Goal: Task Accomplishment & Management: Use online tool/utility

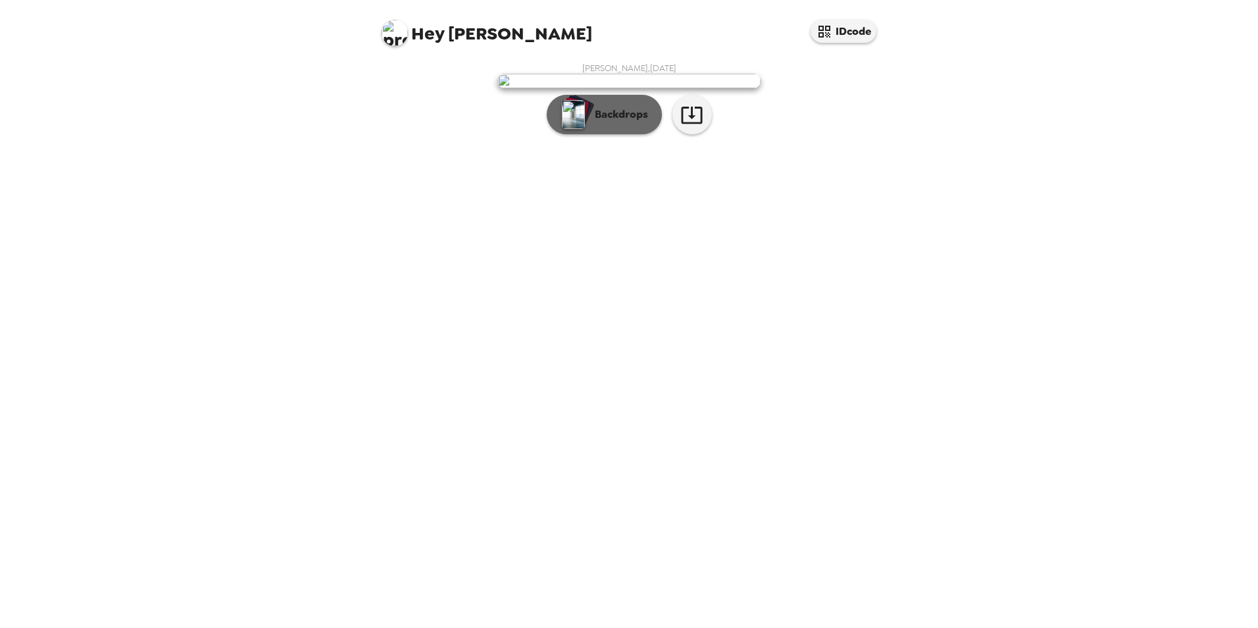
click at [601, 122] on p "Backdrops" at bounding box center [618, 115] width 60 height 16
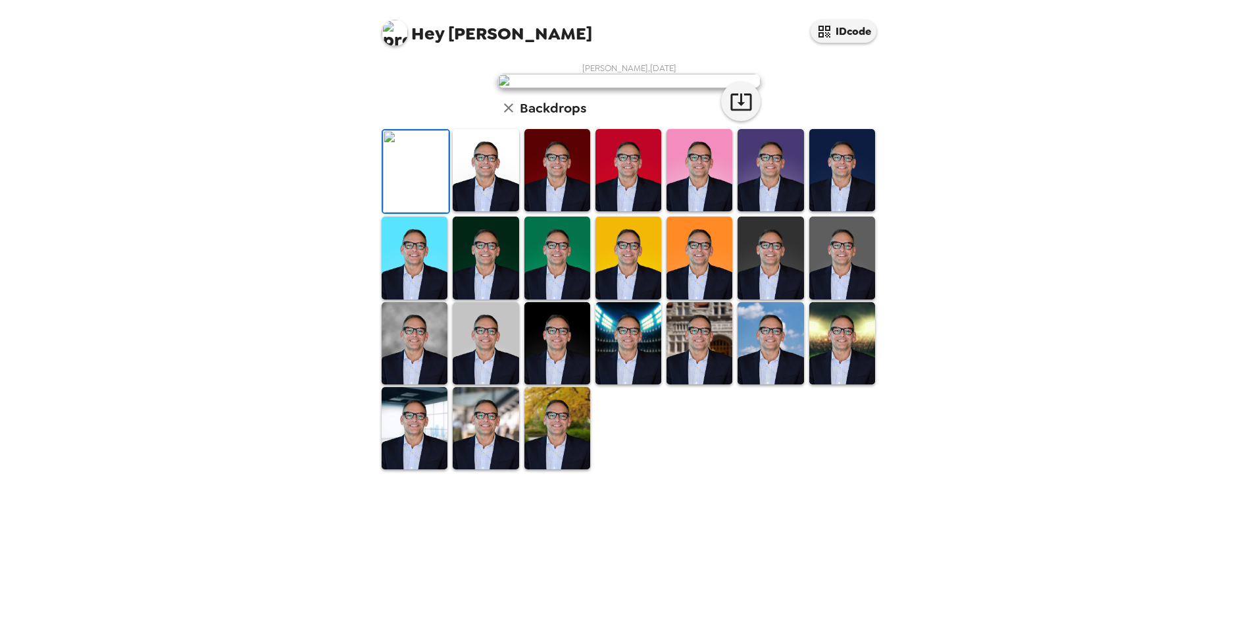
click at [423, 299] on img at bounding box center [415, 258] width 66 height 82
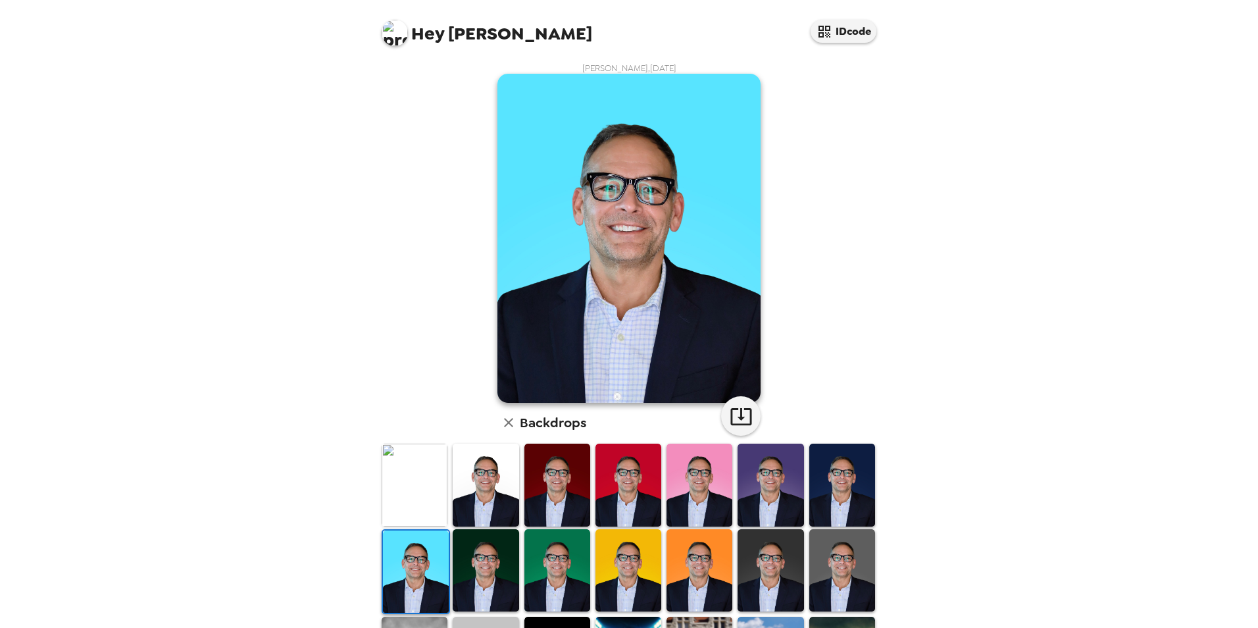
click at [468, 559] on img at bounding box center [486, 570] width 66 height 82
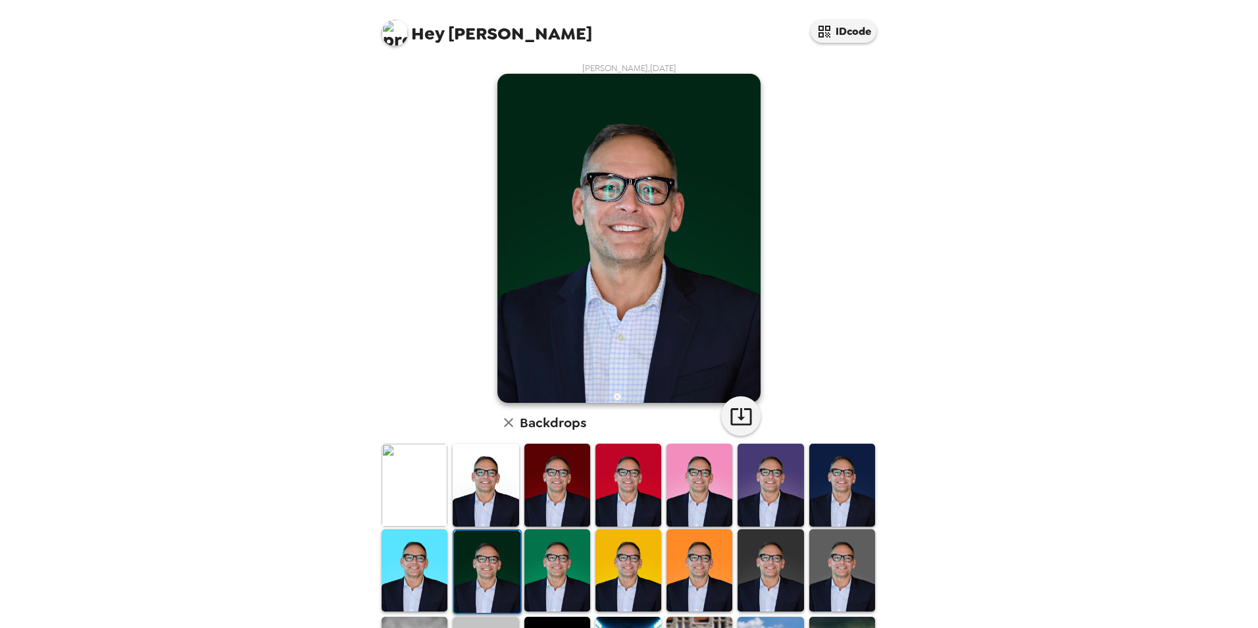
click at [853, 564] on img at bounding box center [842, 570] width 66 height 82
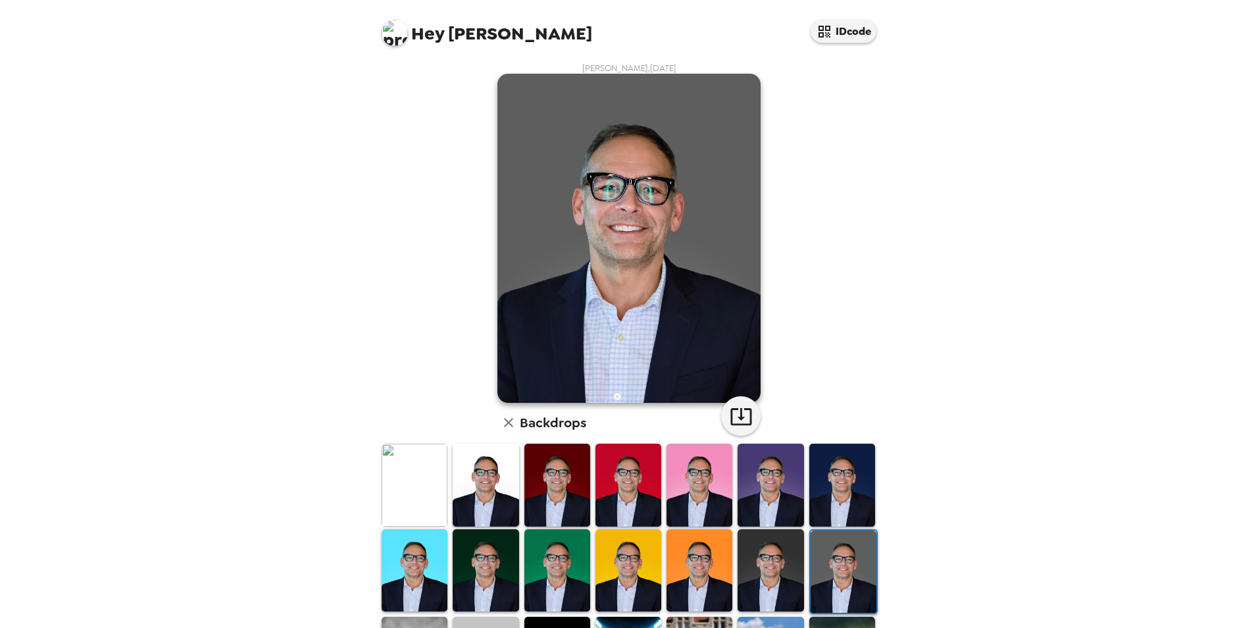
click at [846, 505] on img at bounding box center [842, 485] width 66 height 82
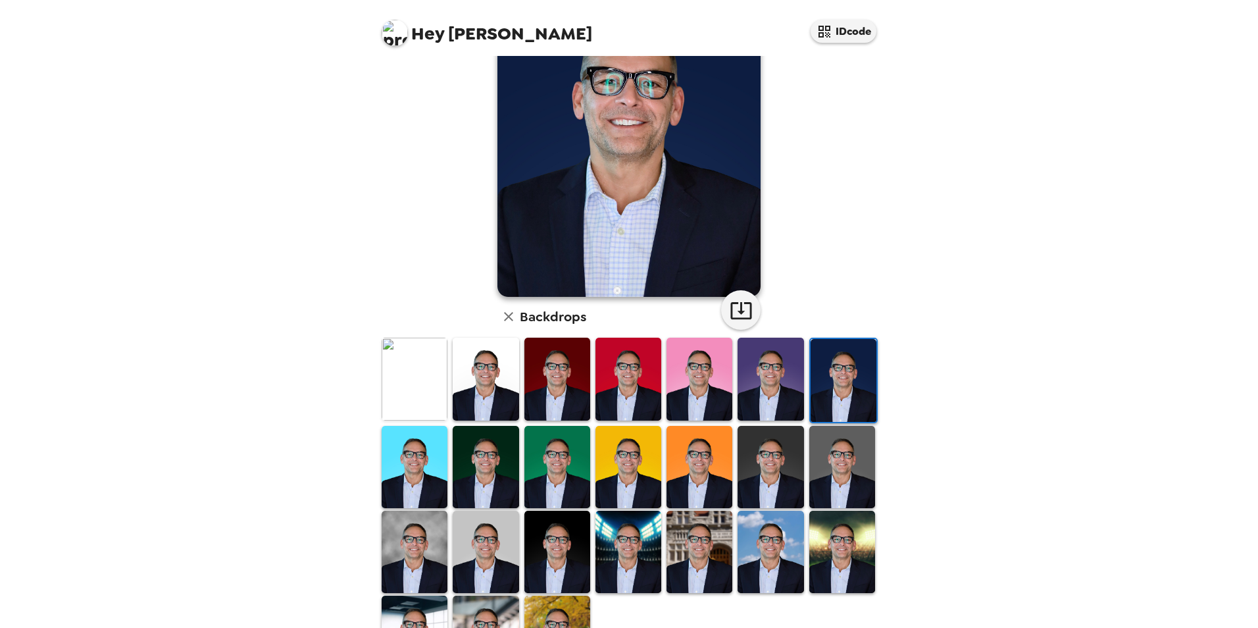
scroll to position [132, 0]
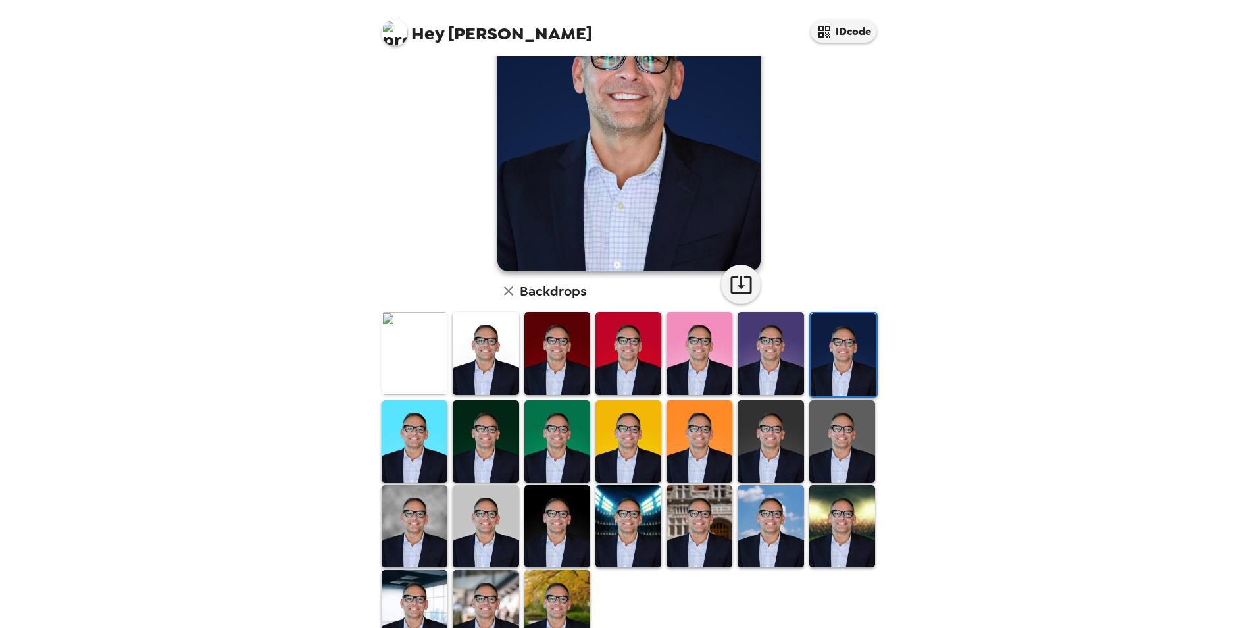
click at [629, 528] on img at bounding box center [629, 526] width 66 height 82
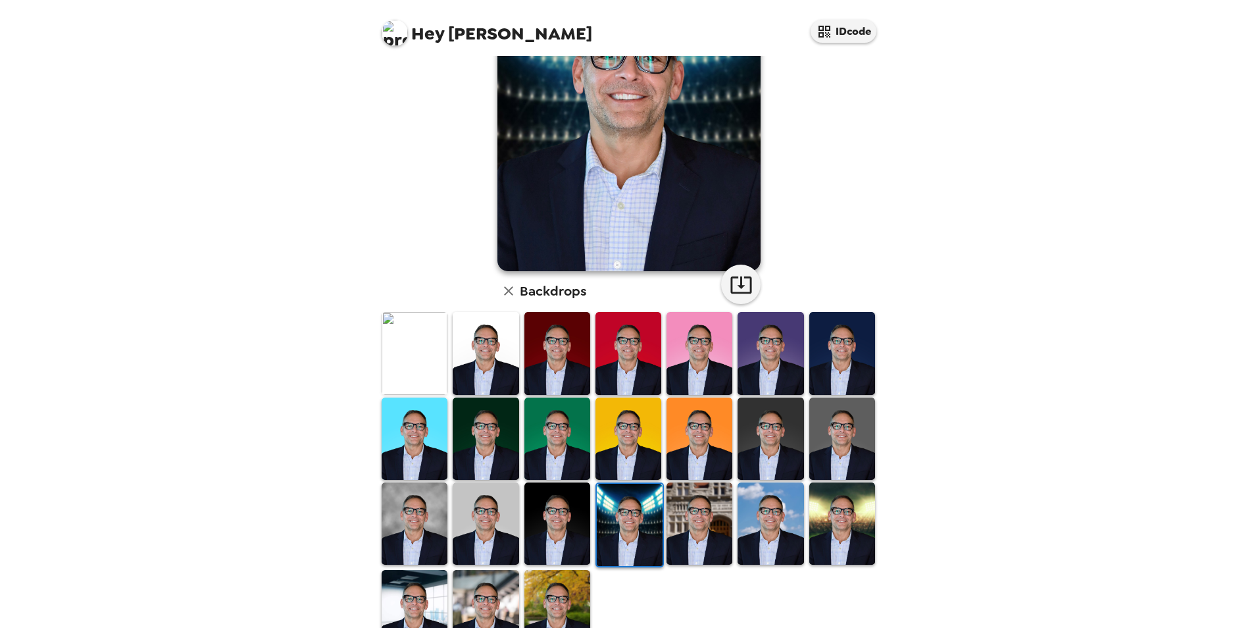
click at [575, 528] on img at bounding box center [557, 523] width 66 height 82
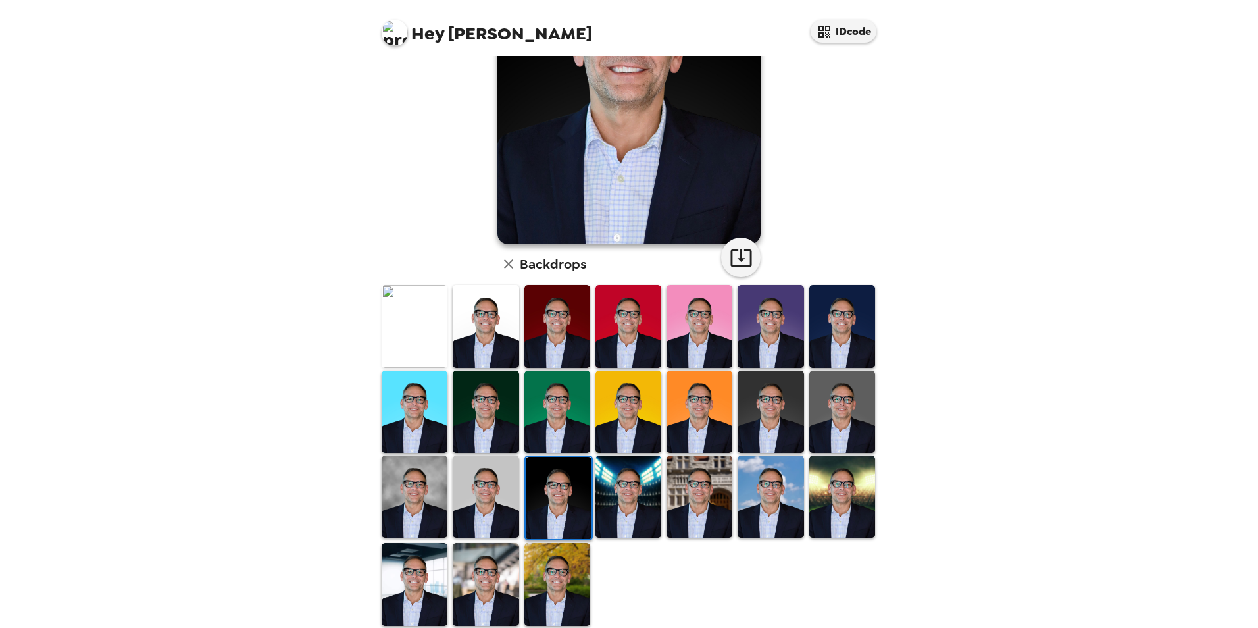
scroll to position [170, 0]
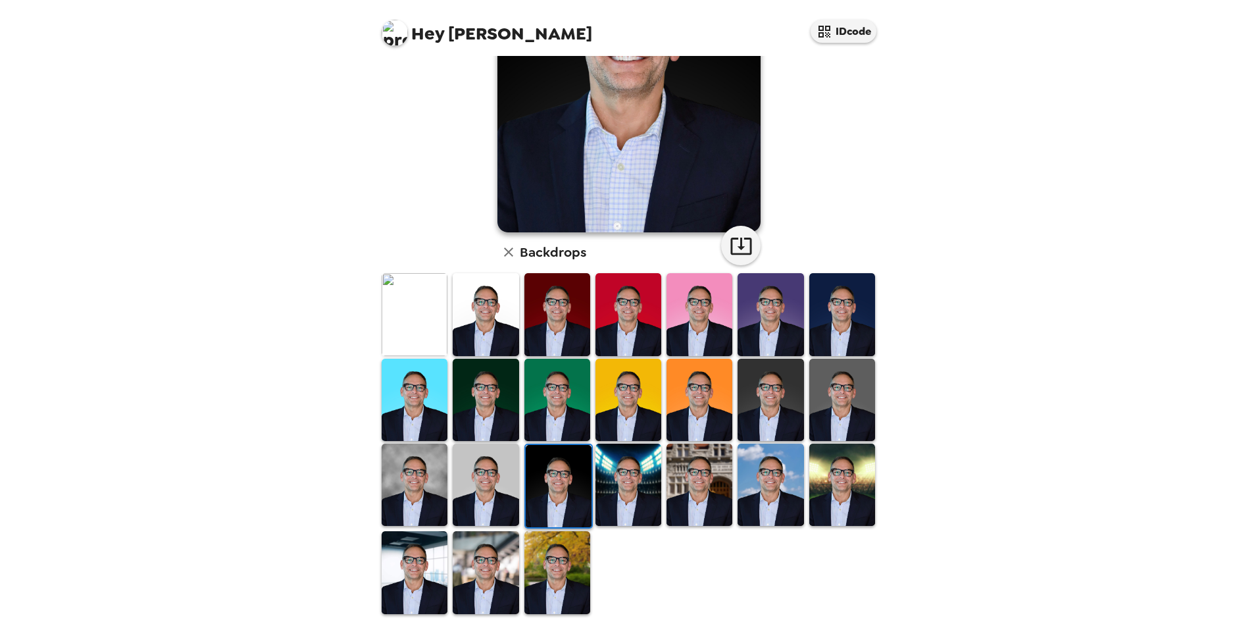
click at [484, 551] on img at bounding box center [486, 572] width 66 height 82
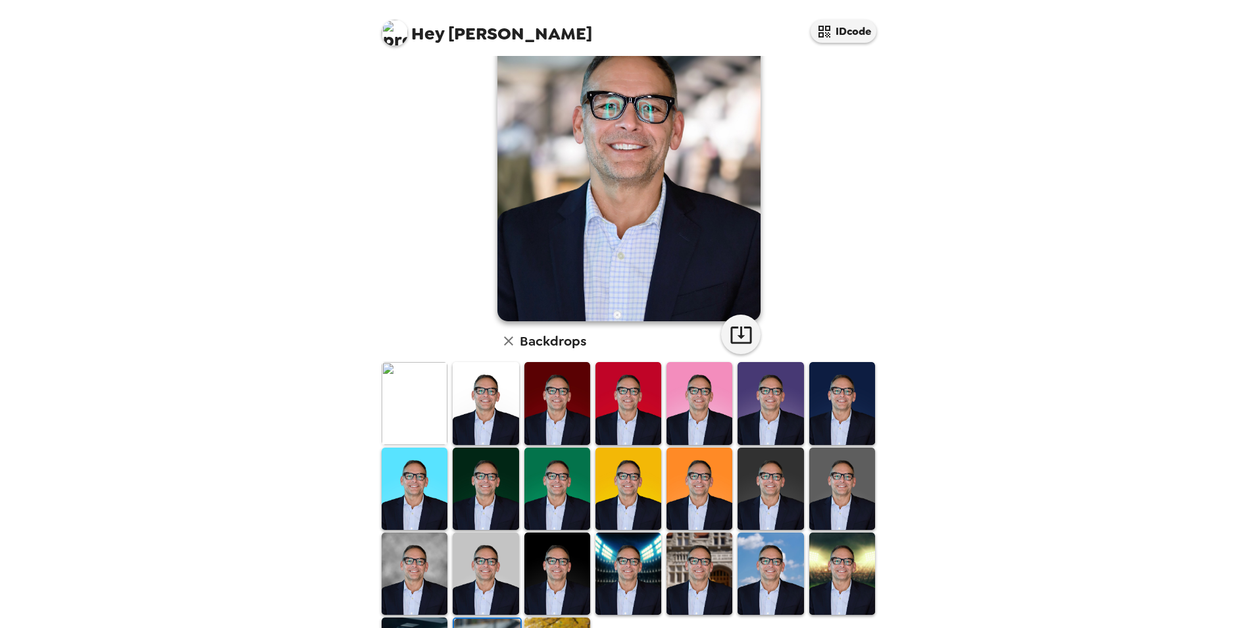
scroll to position [105, 0]
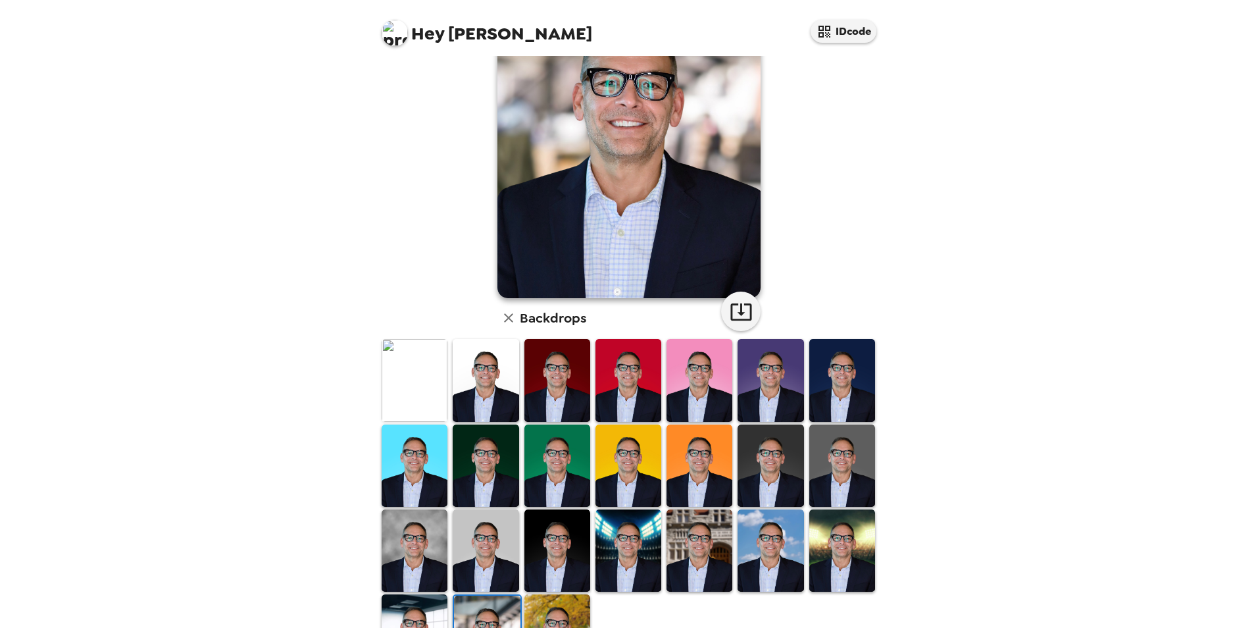
click at [401, 602] on img at bounding box center [415, 635] width 66 height 82
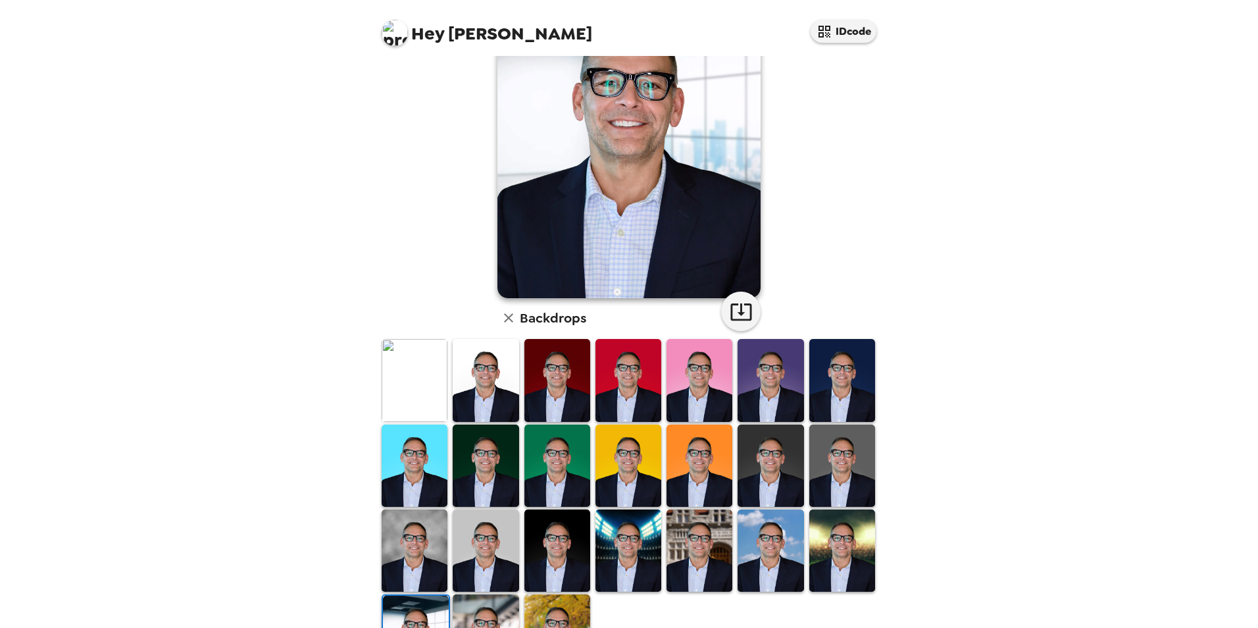
click at [419, 564] on img at bounding box center [415, 550] width 66 height 82
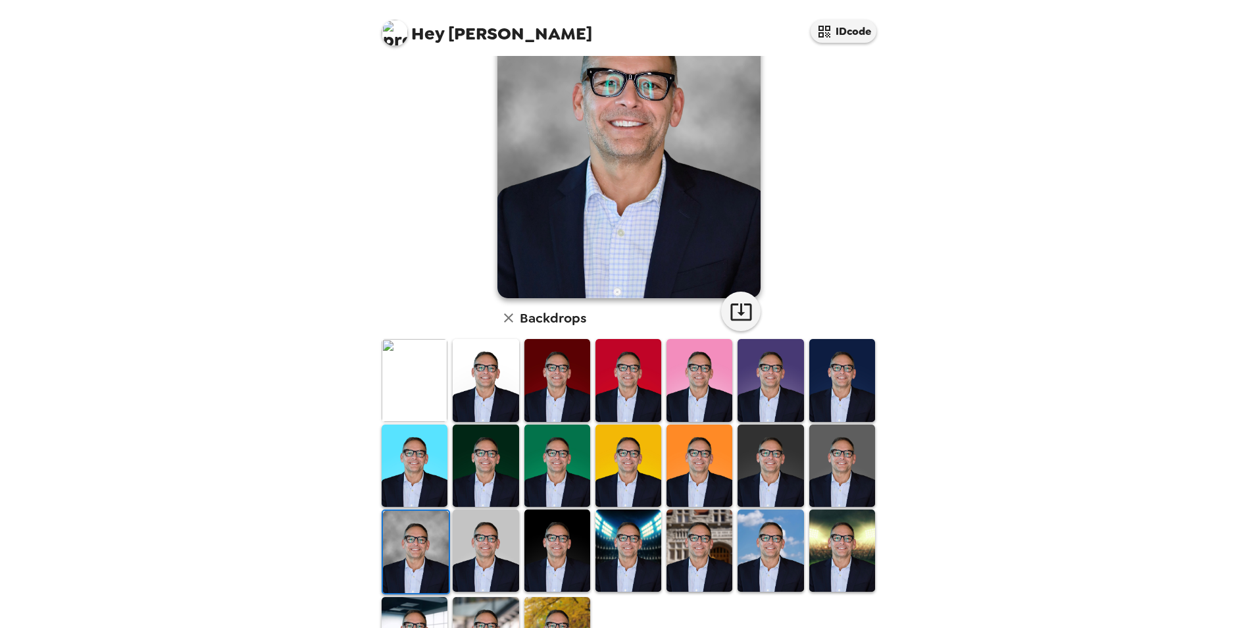
drag, startPoint x: 499, startPoint y: 557, endPoint x: 529, endPoint y: 555, distance: 30.4
click at [499, 557] on img at bounding box center [486, 550] width 66 height 82
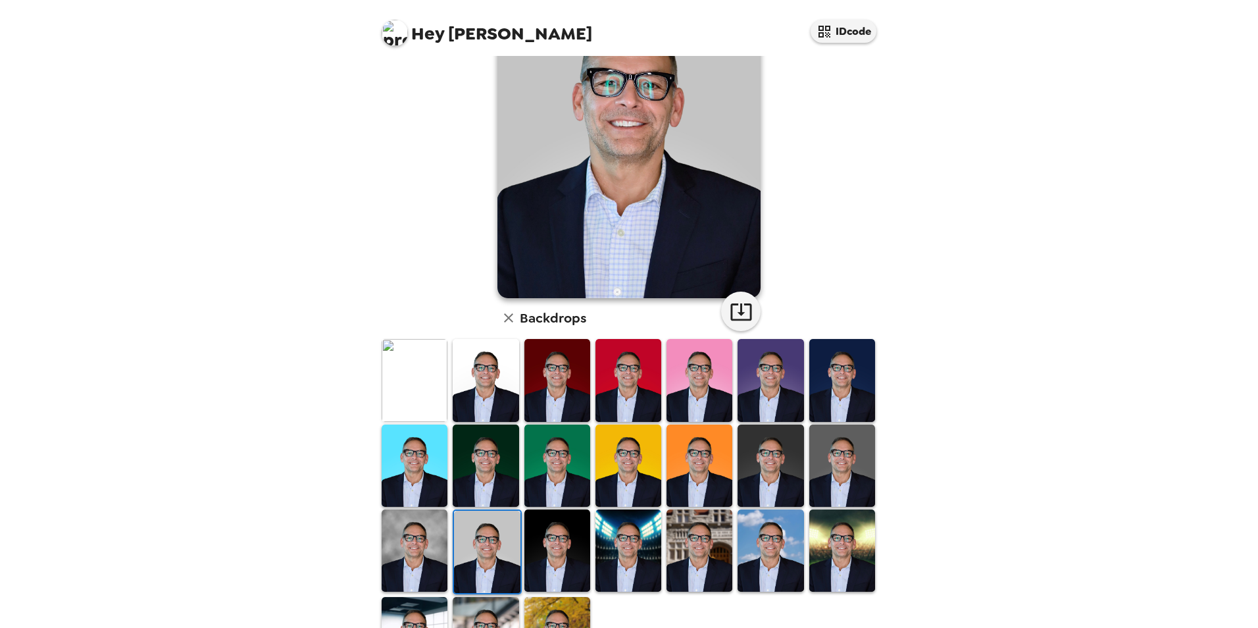
click at [542, 555] on img at bounding box center [557, 550] width 66 height 82
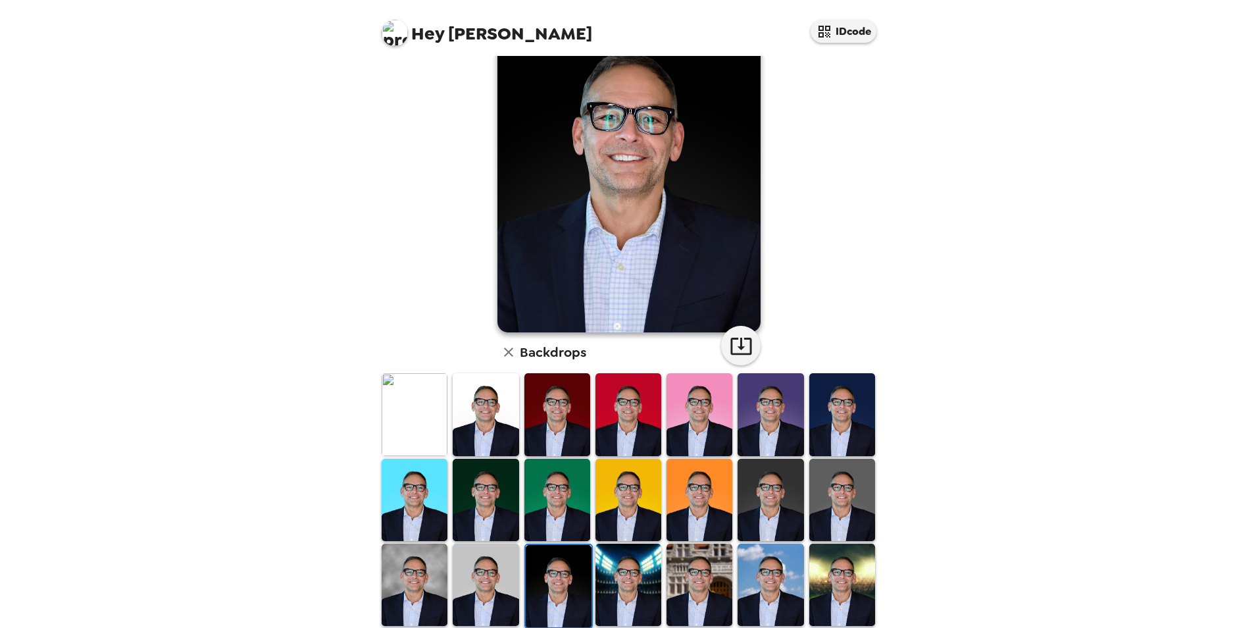
scroll to position [39, 0]
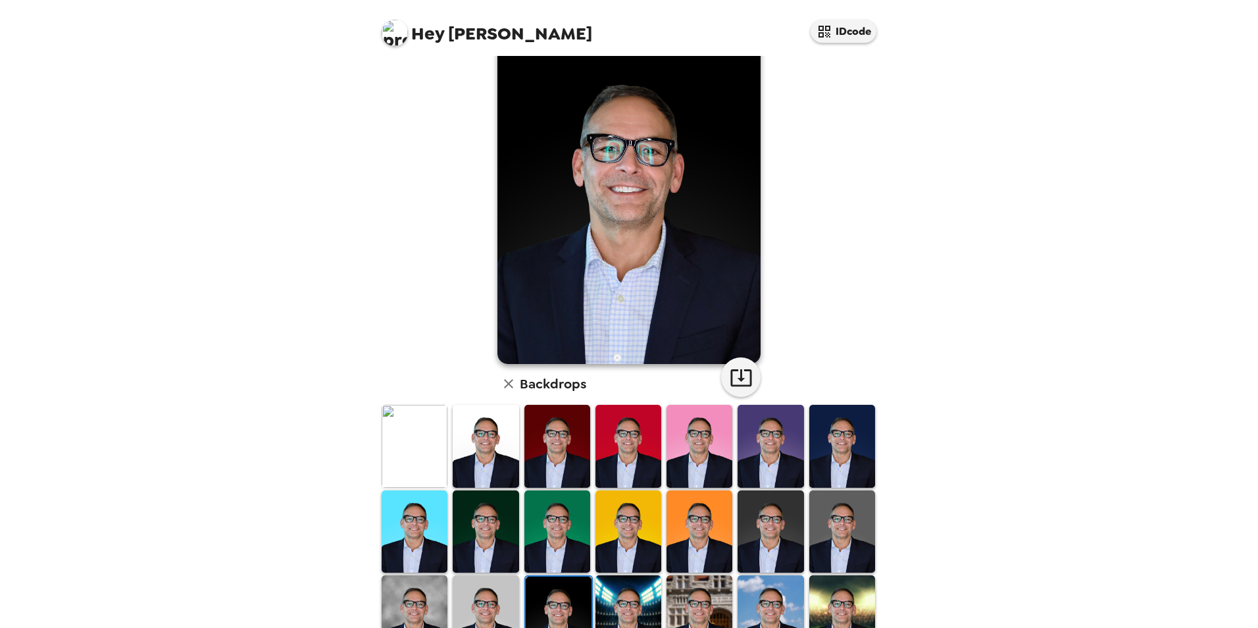
click at [829, 512] on img at bounding box center [842, 531] width 66 height 82
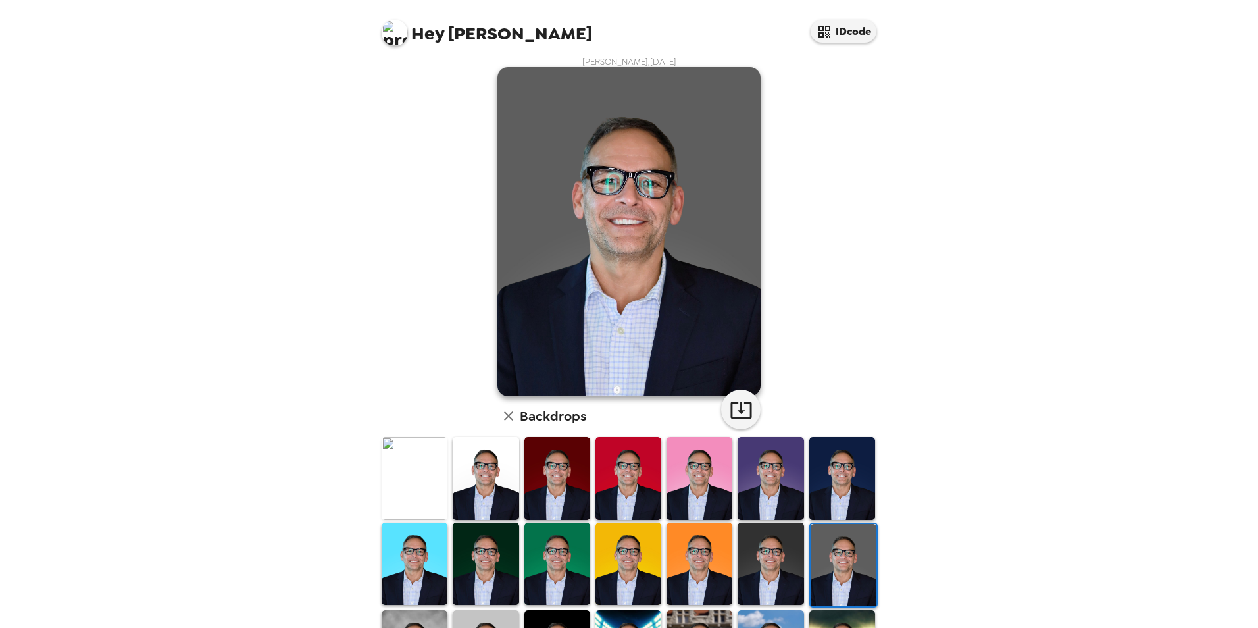
scroll to position [0, 0]
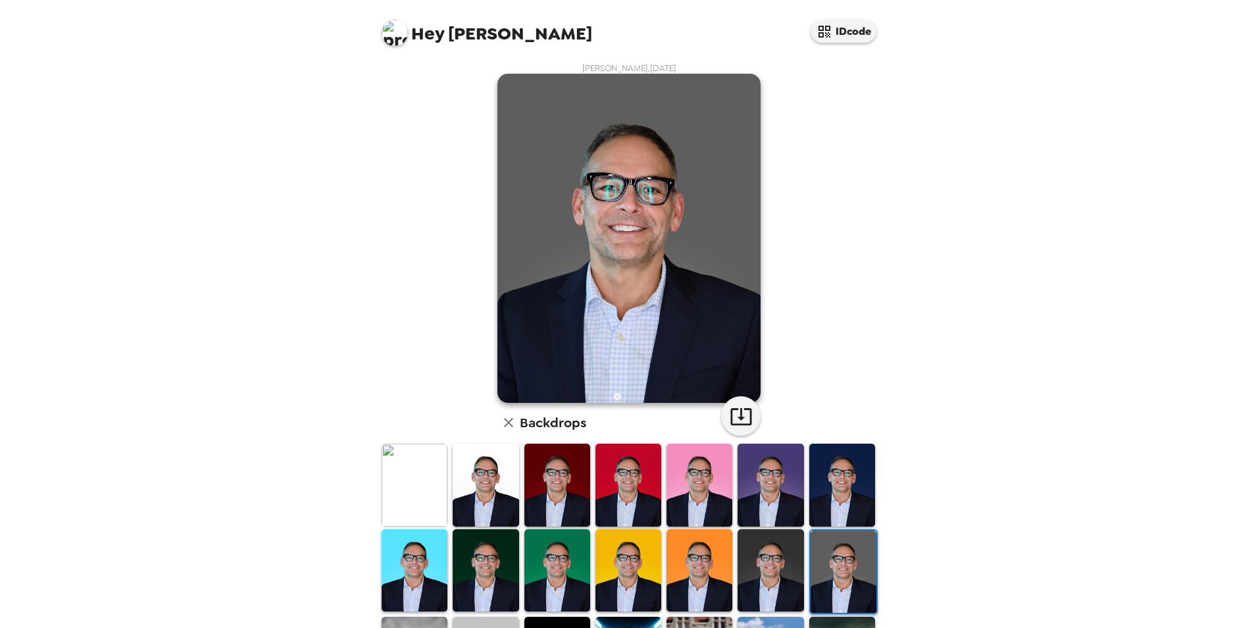
click at [394, 28] on img at bounding box center [395, 33] width 26 height 26
drag, startPoint x: 991, startPoint y: 367, endPoint x: 1007, endPoint y: 376, distance: 18.0
click at [998, 371] on div at bounding box center [629, 314] width 1258 height 628
click at [773, 549] on img at bounding box center [771, 570] width 66 height 82
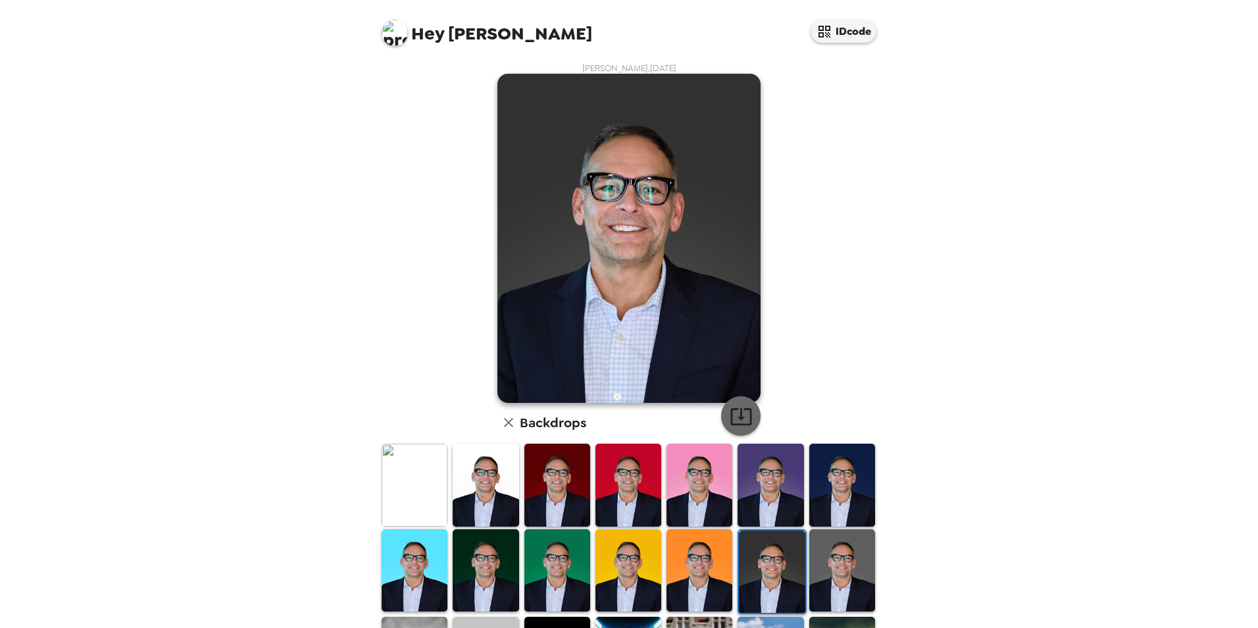
click at [740, 413] on icon "button" at bounding box center [741, 416] width 23 height 23
click at [471, 571] on img at bounding box center [486, 570] width 66 height 82
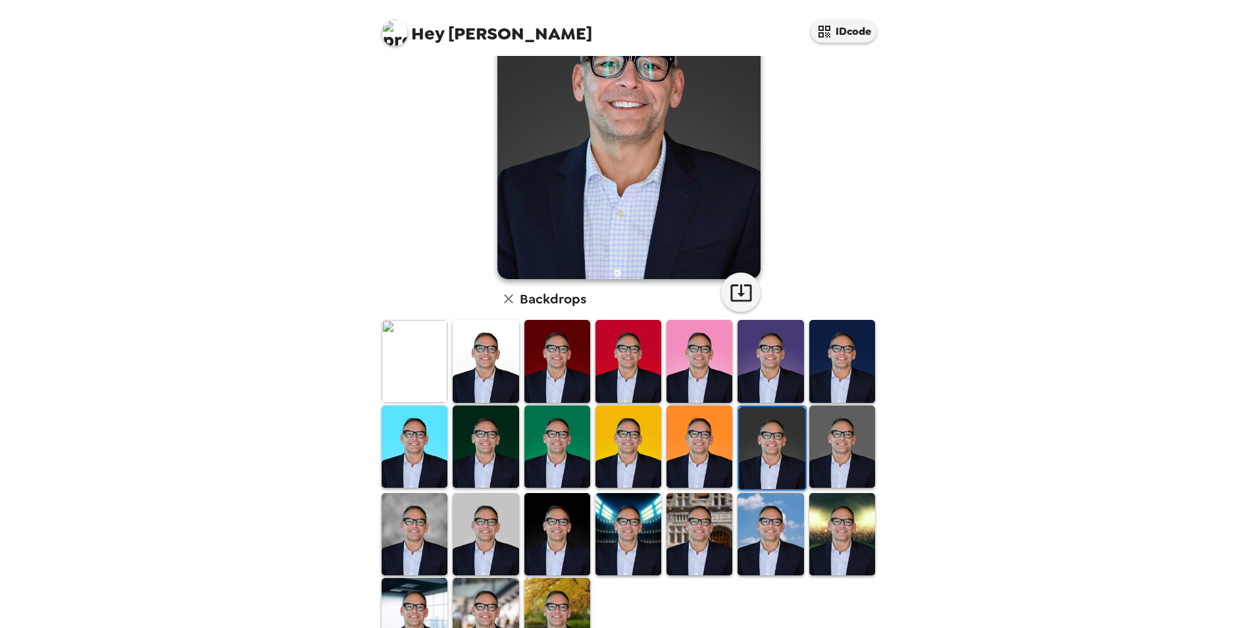
scroll to position [132, 0]
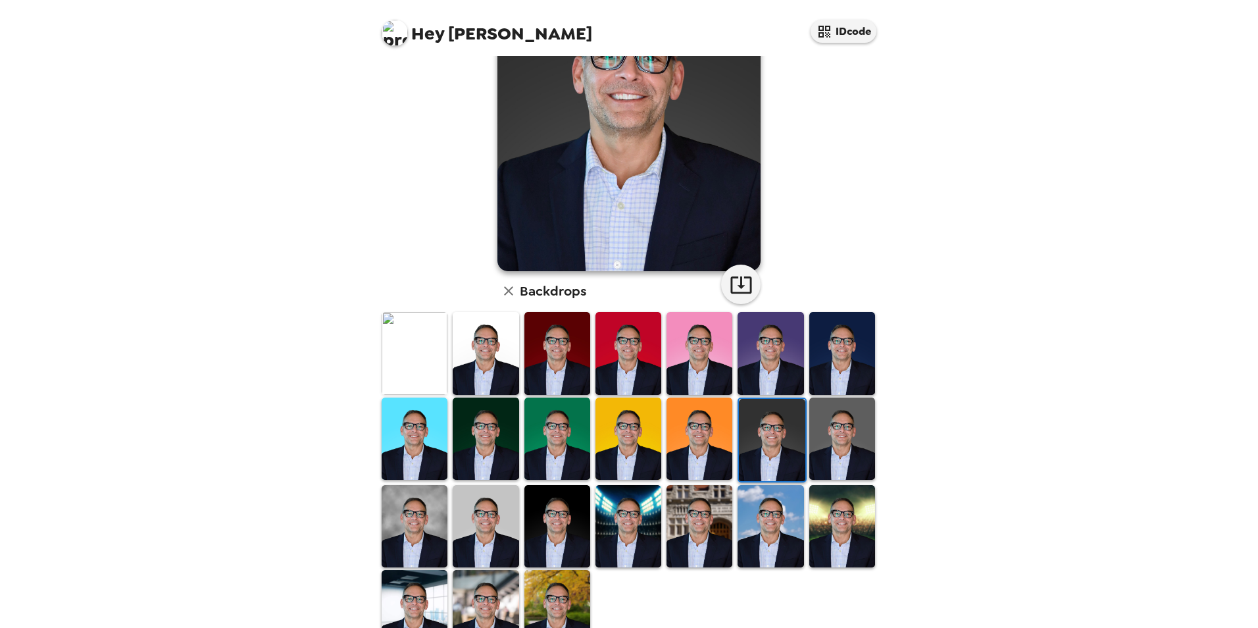
click at [507, 522] on img at bounding box center [486, 526] width 66 height 82
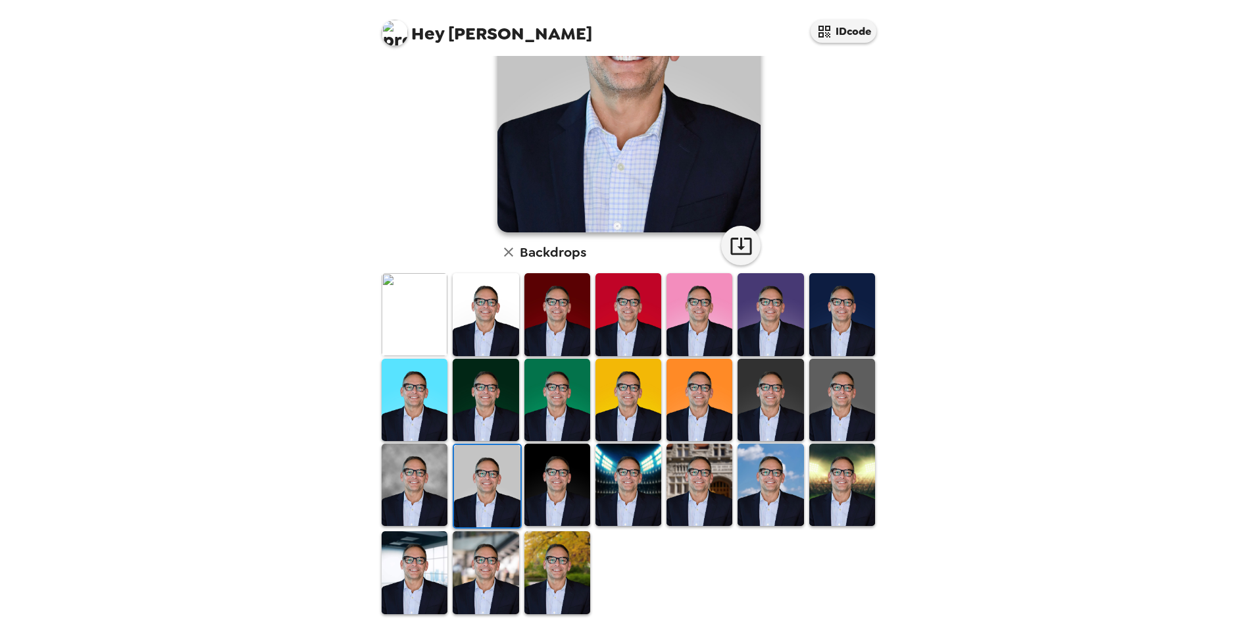
scroll to position [105, 0]
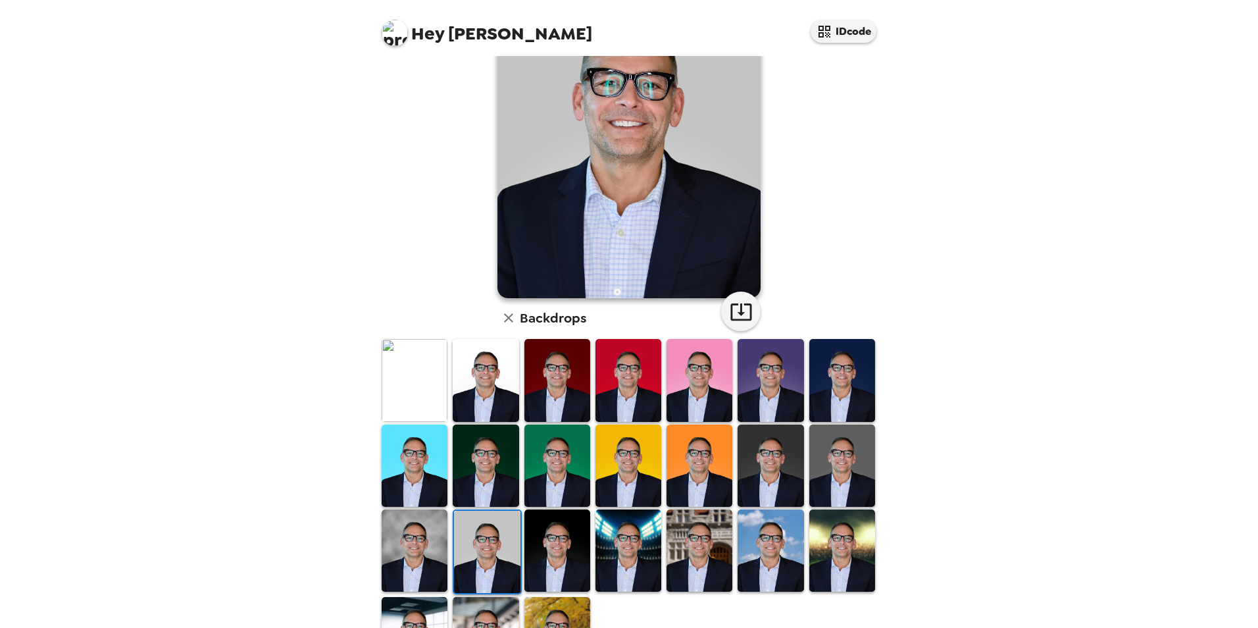
click at [816, 444] on img at bounding box center [842, 465] width 66 height 82
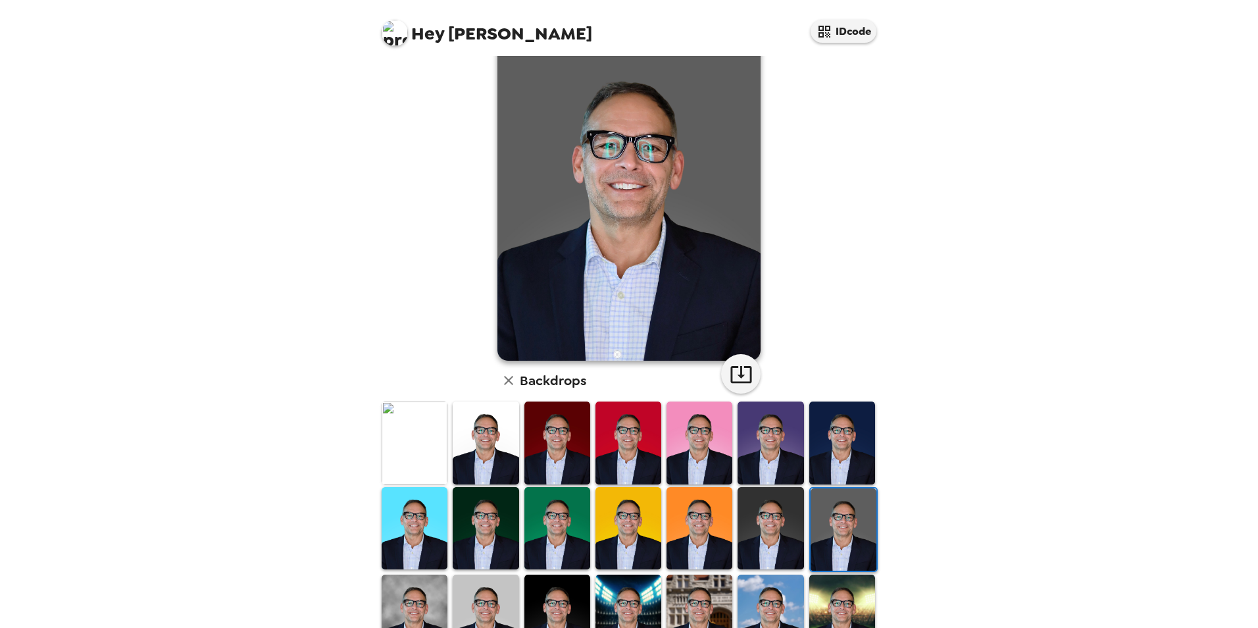
scroll to position [19, 0]
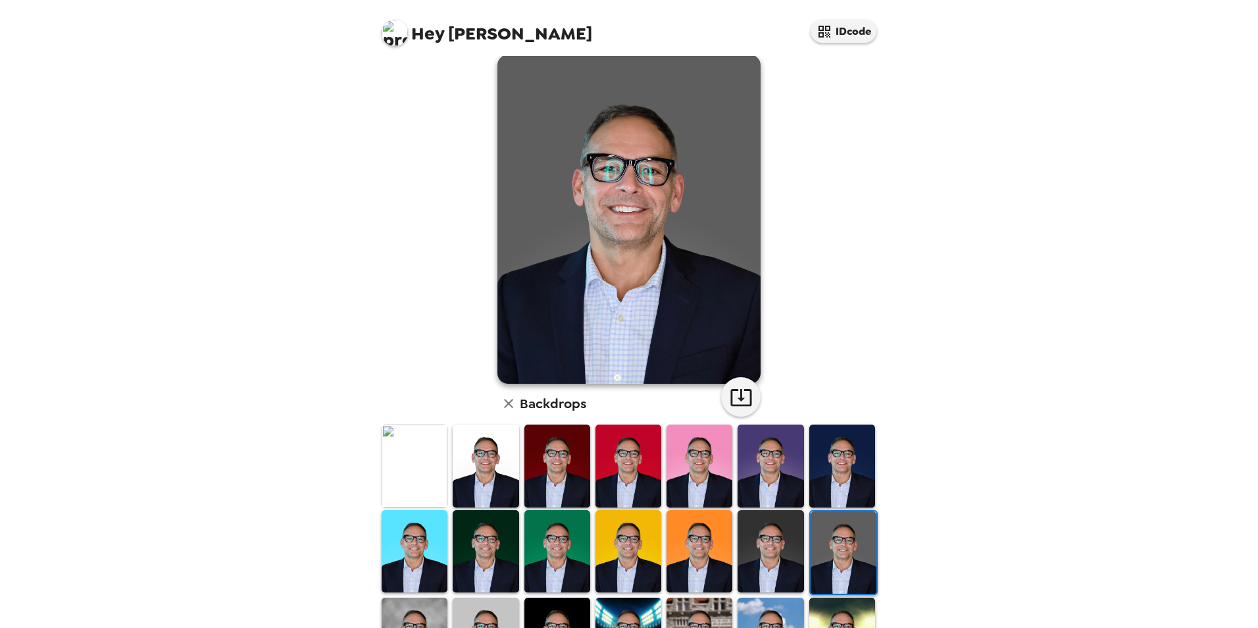
click at [822, 464] on img at bounding box center [842, 465] width 66 height 82
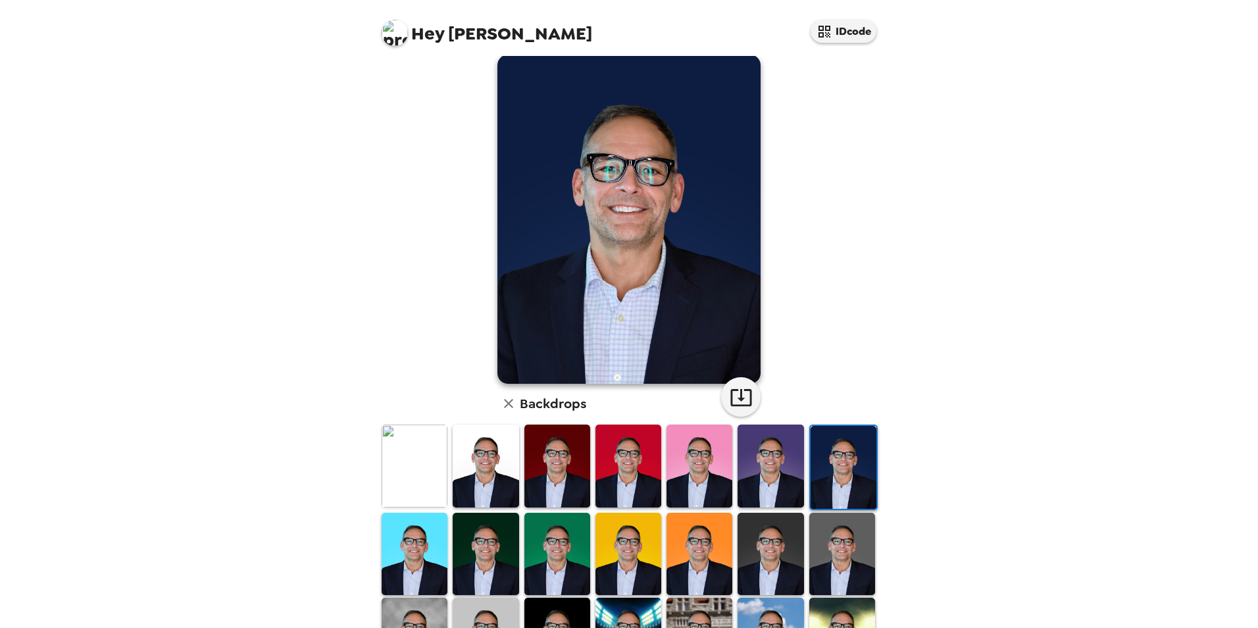
click at [786, 464] on img at bounding box center [771, 465] width 66 height 82
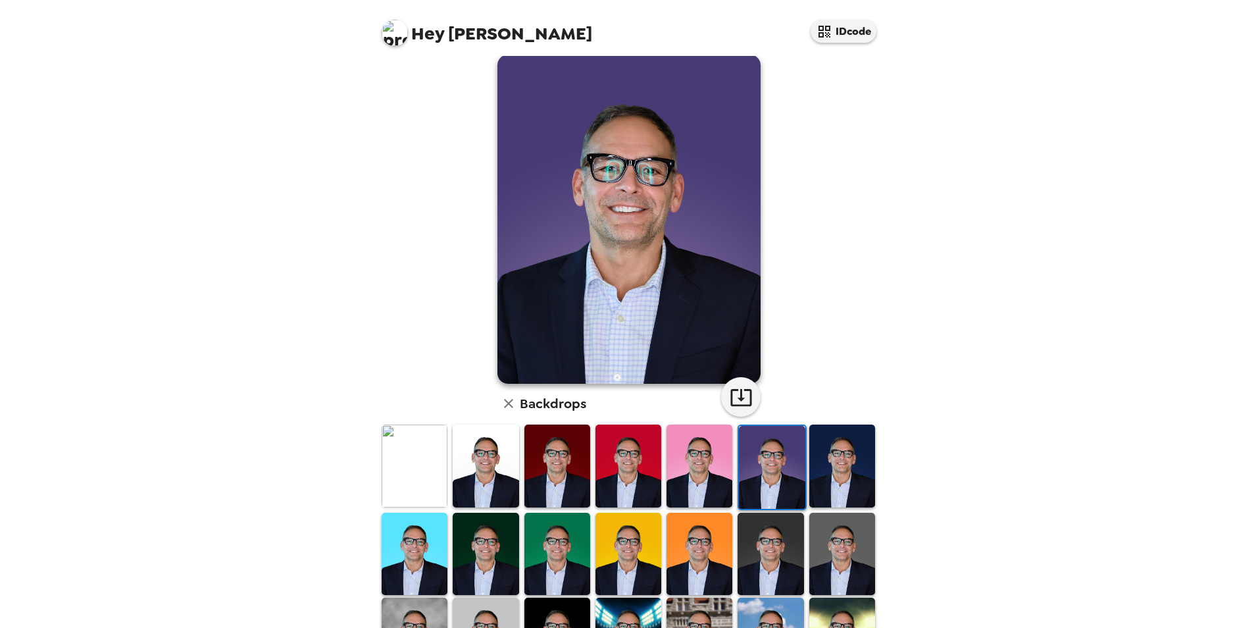
click at [819, 542] on img at bounding box center [842, 554] width 66 height 82
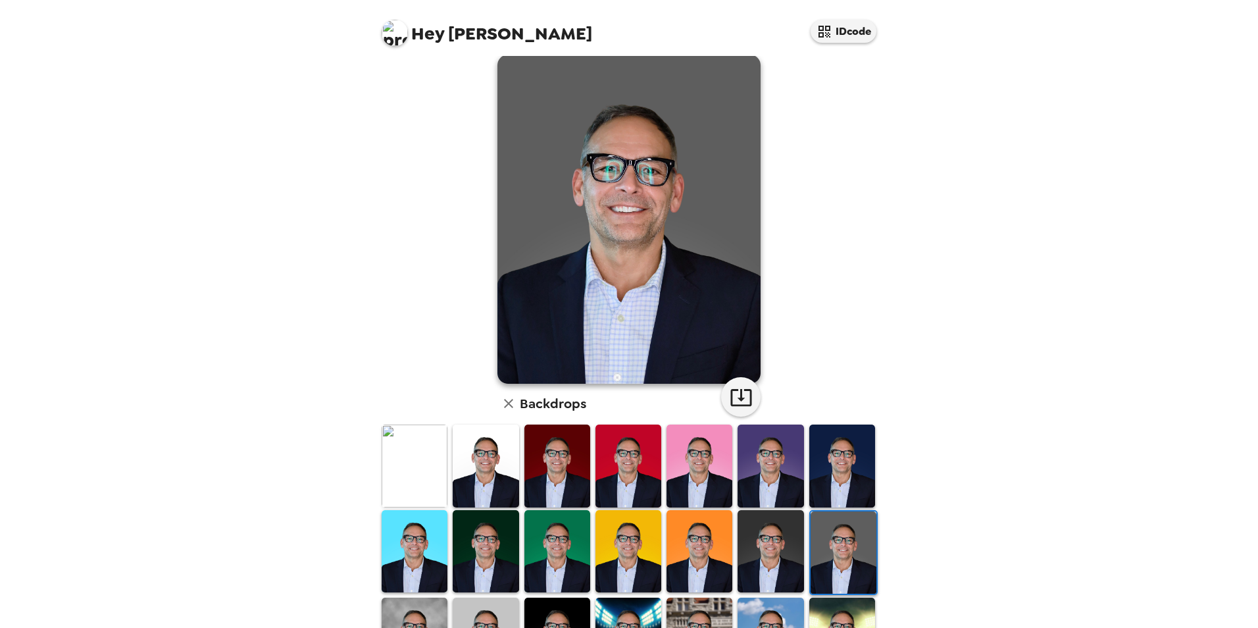
click at [759, 532] on img at bounding box center [771, 551] width 66 height 82
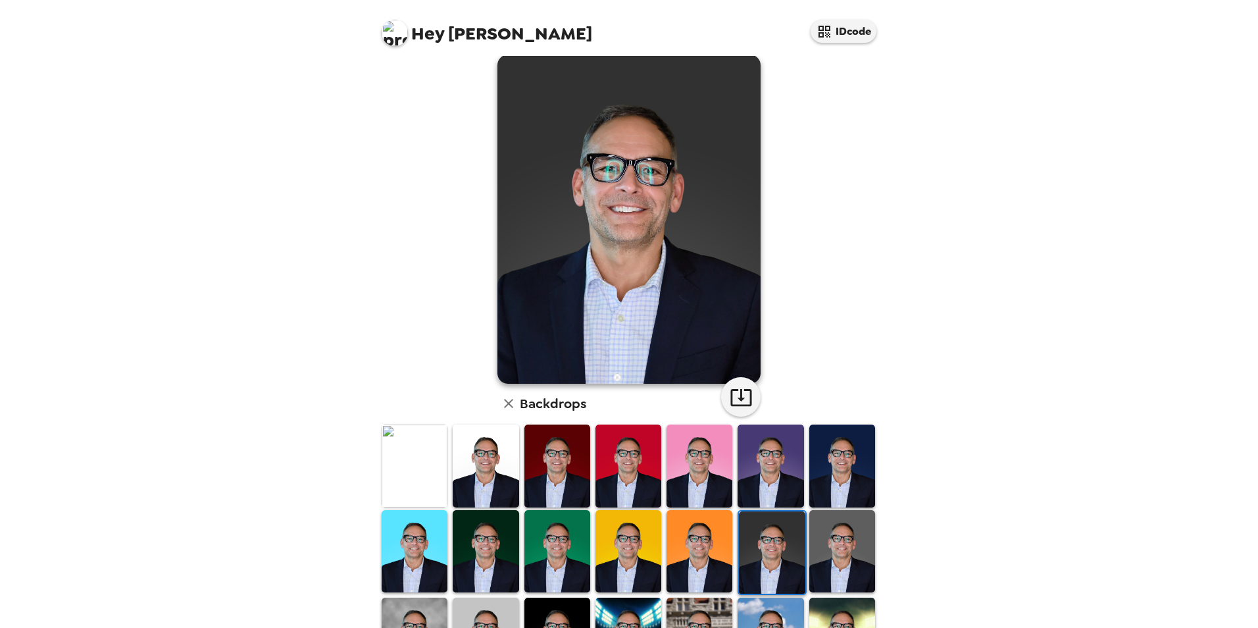
scroll to position [85, 0]
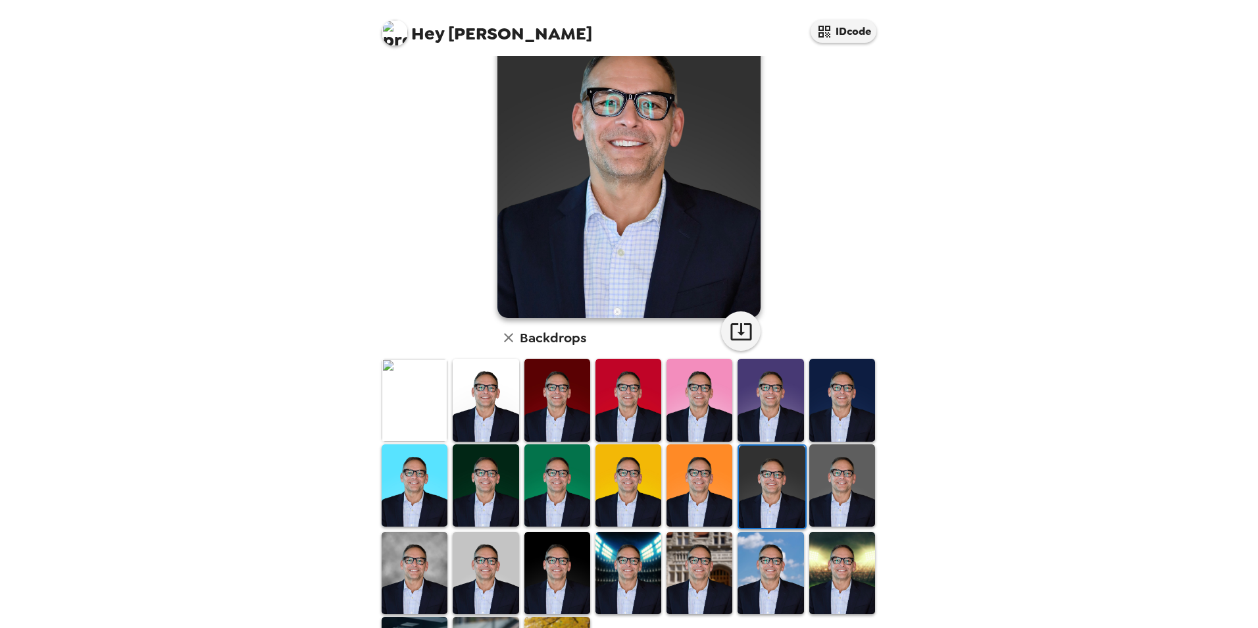
click at [479, 551] on img at bounding box center [486, 573] width 66 height 82
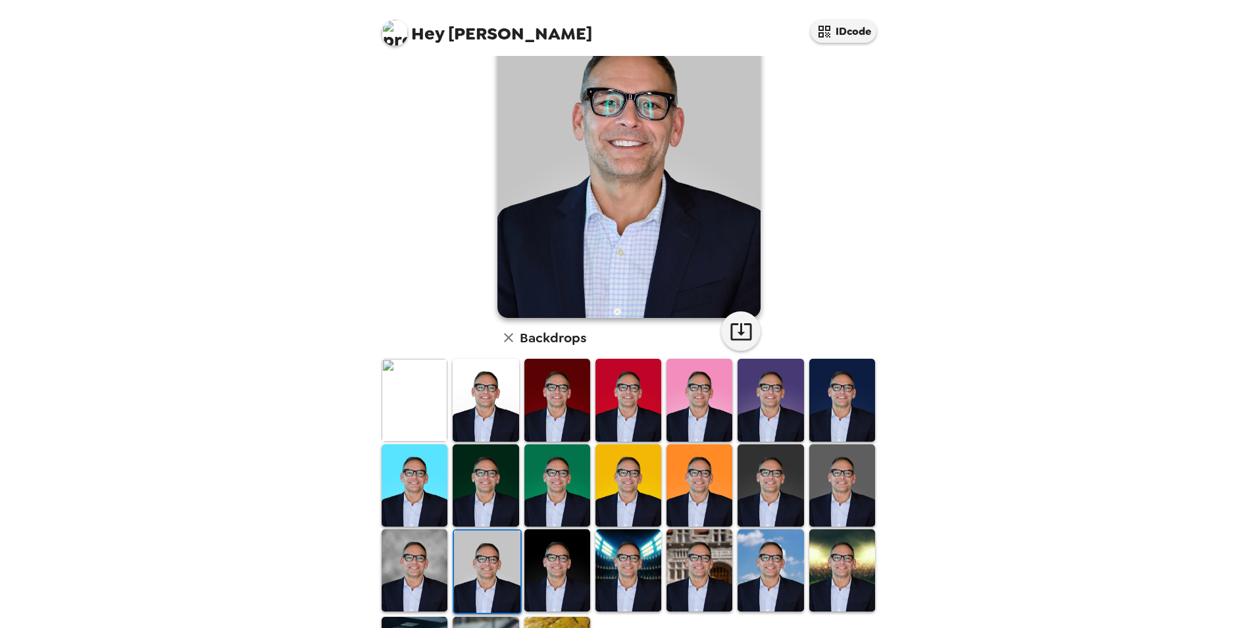
click at [434, 551] on img at bounding box center [415, 570] width 66 height 82
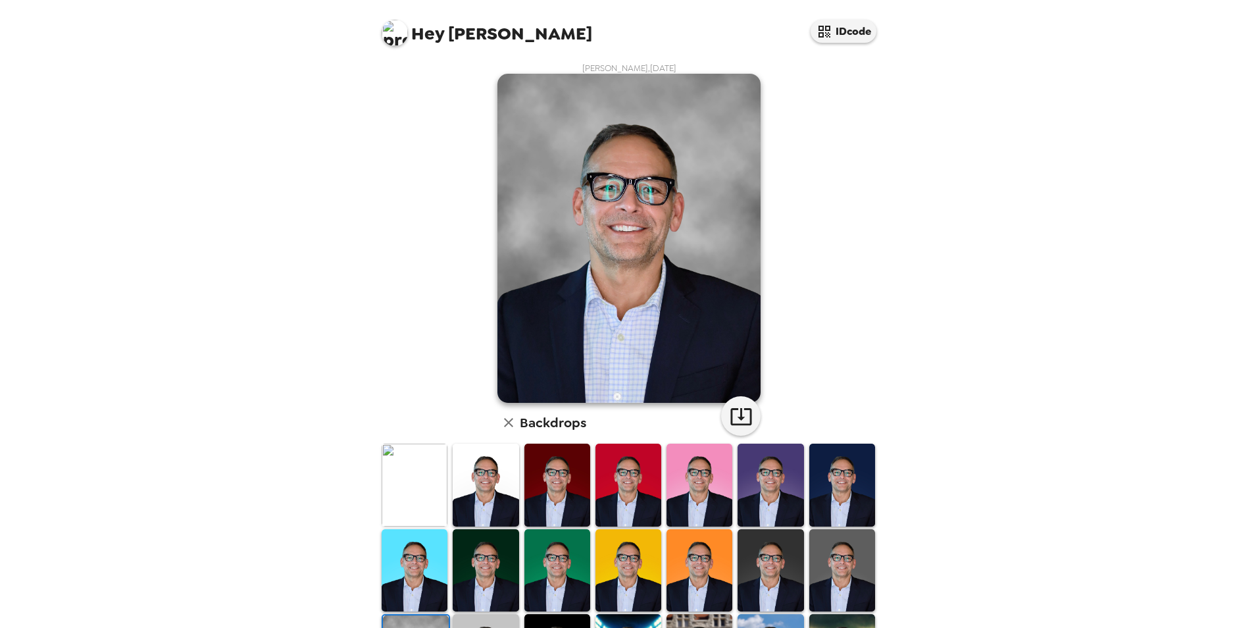
scroll to position [132, 0]
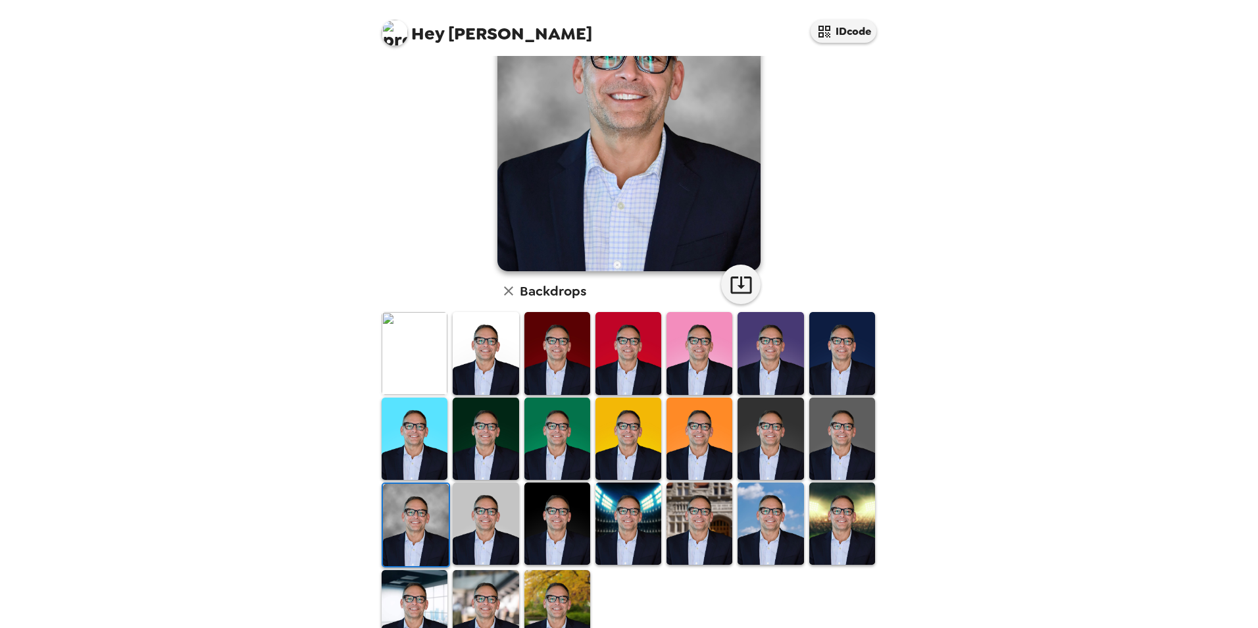
click at [719, 546] on img at bounding box center [700, 523] width 66 height 82
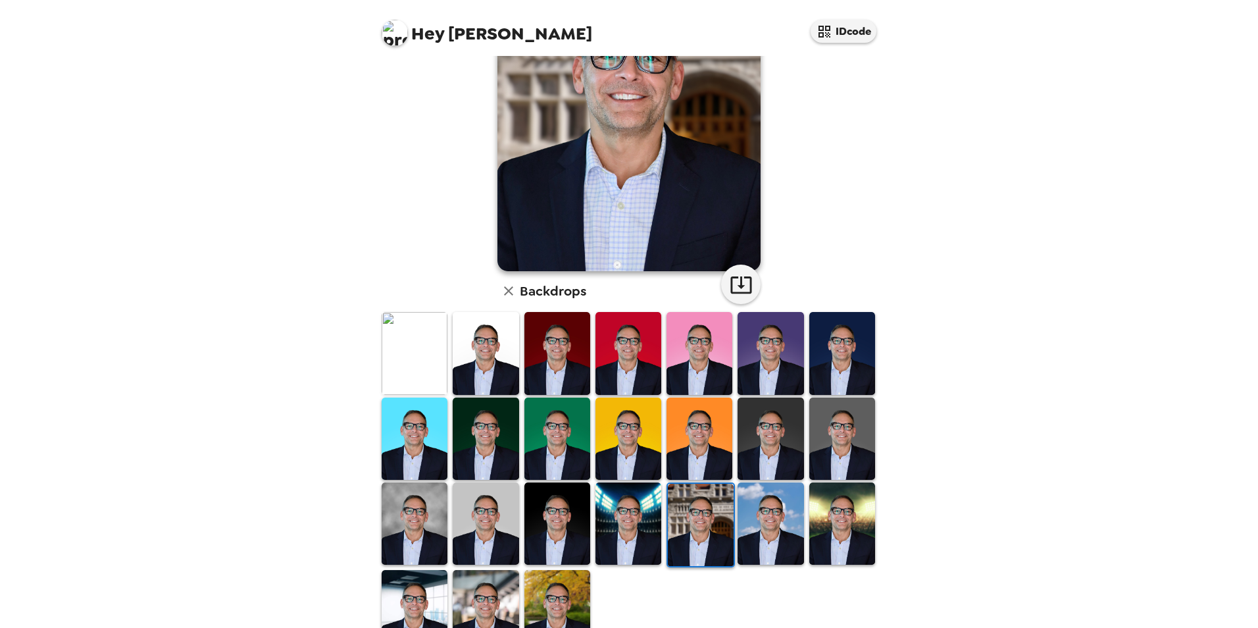
scroll to position [66, 0]
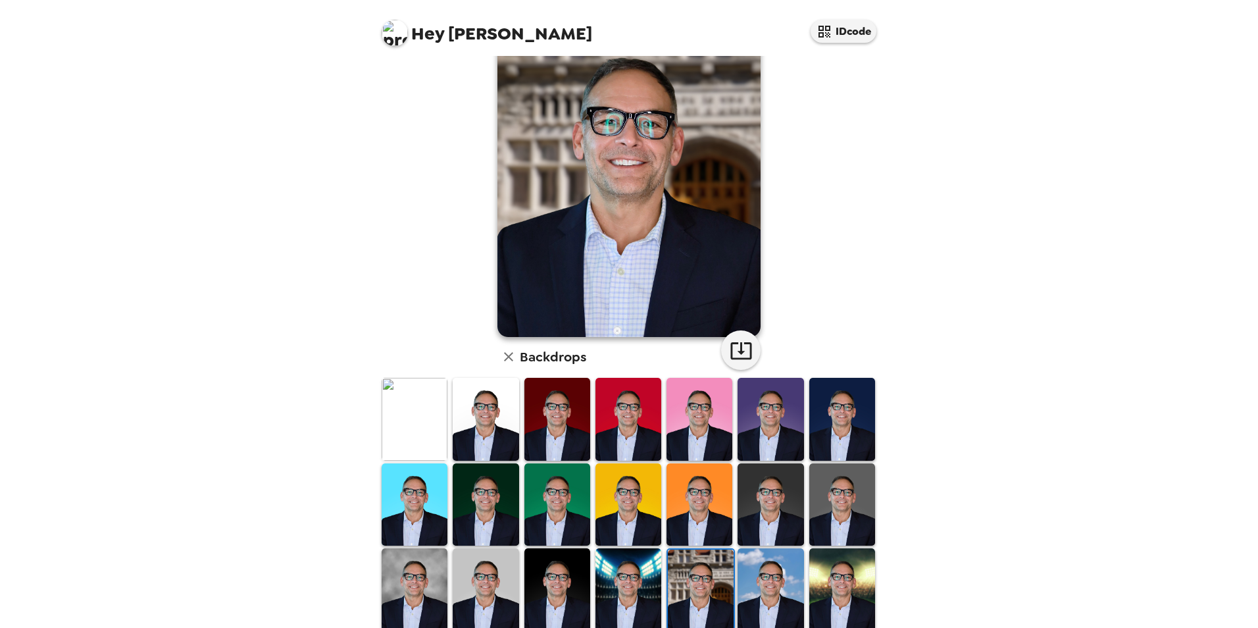
click at [782, 578] on img at bounding box center [771, 589] width 66 height 82
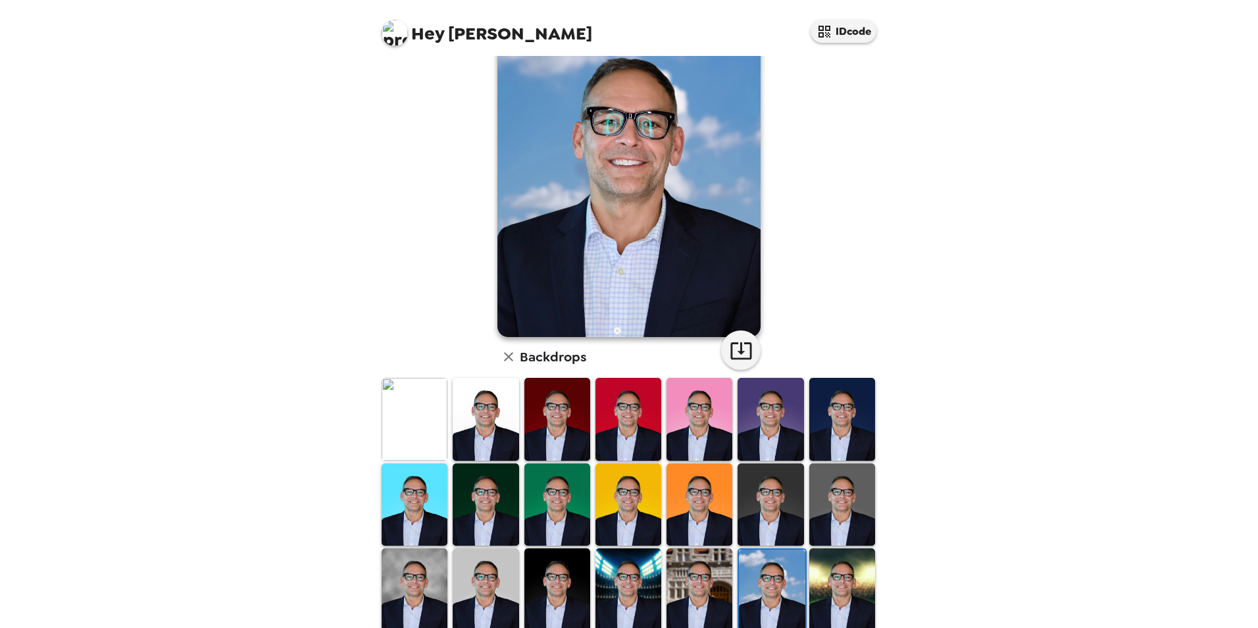
click at [843, 587] on img at bounding box center [842, 589] width 66 height 82
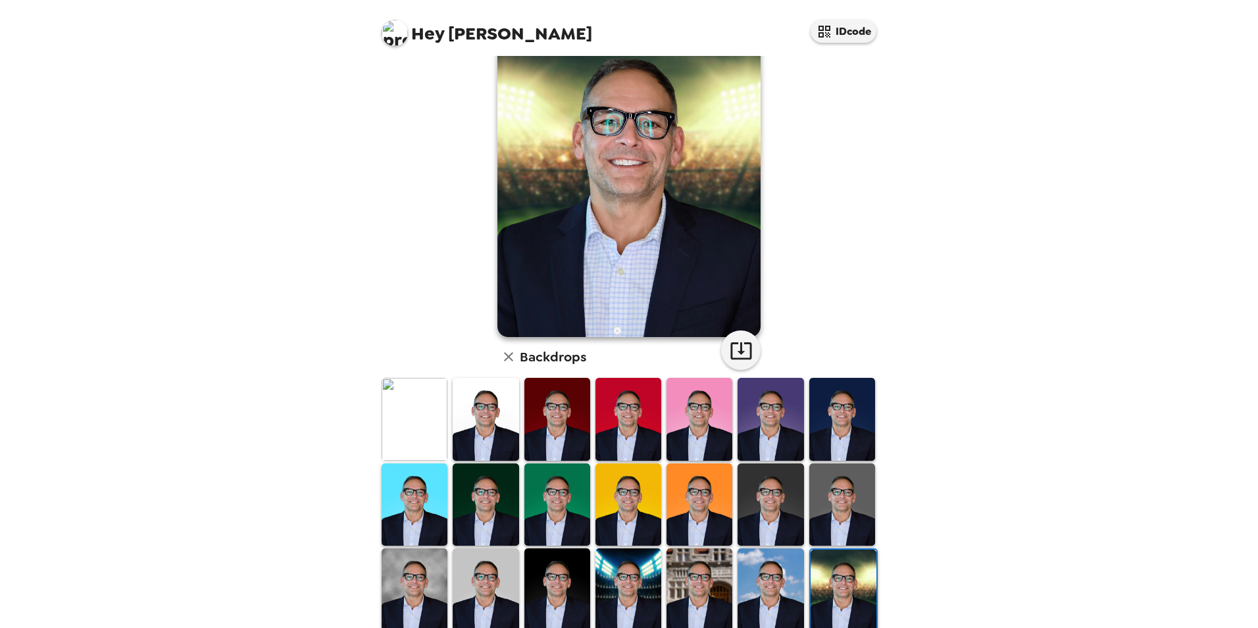
click at [630, 573] on img at bounding box center [629, 589] width 66 height 82
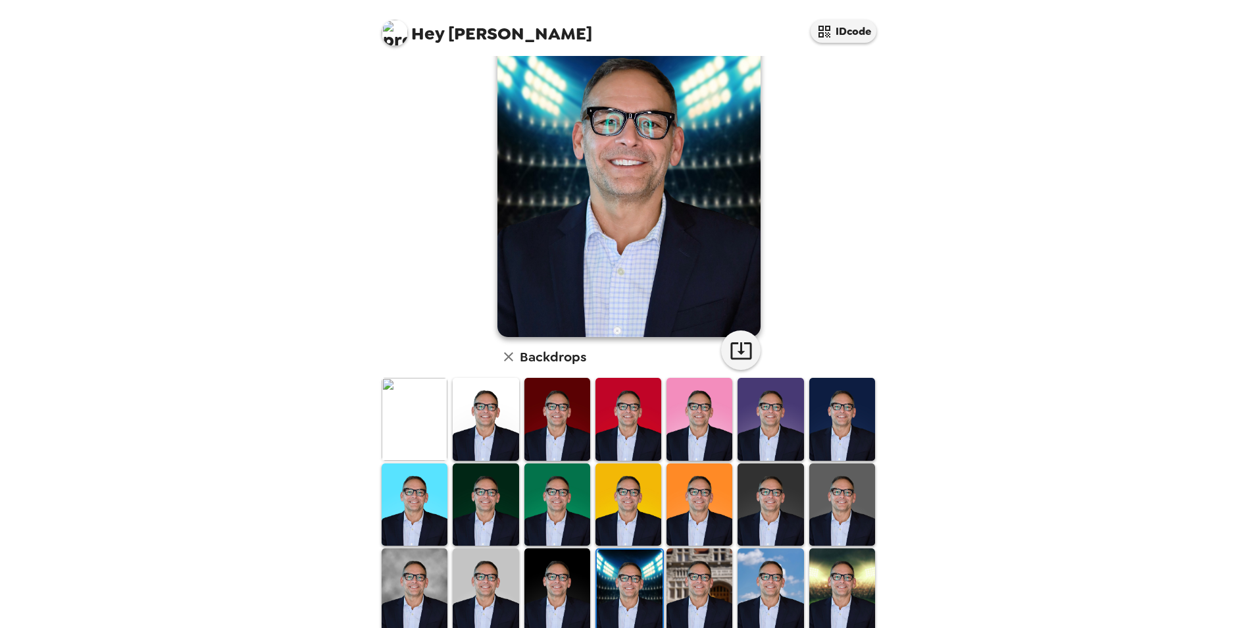
click at [564, 575] on img at bounding box center [557, 589] width 66 height 82
